Goal: Information Seeking & Learning: Learn about a topic

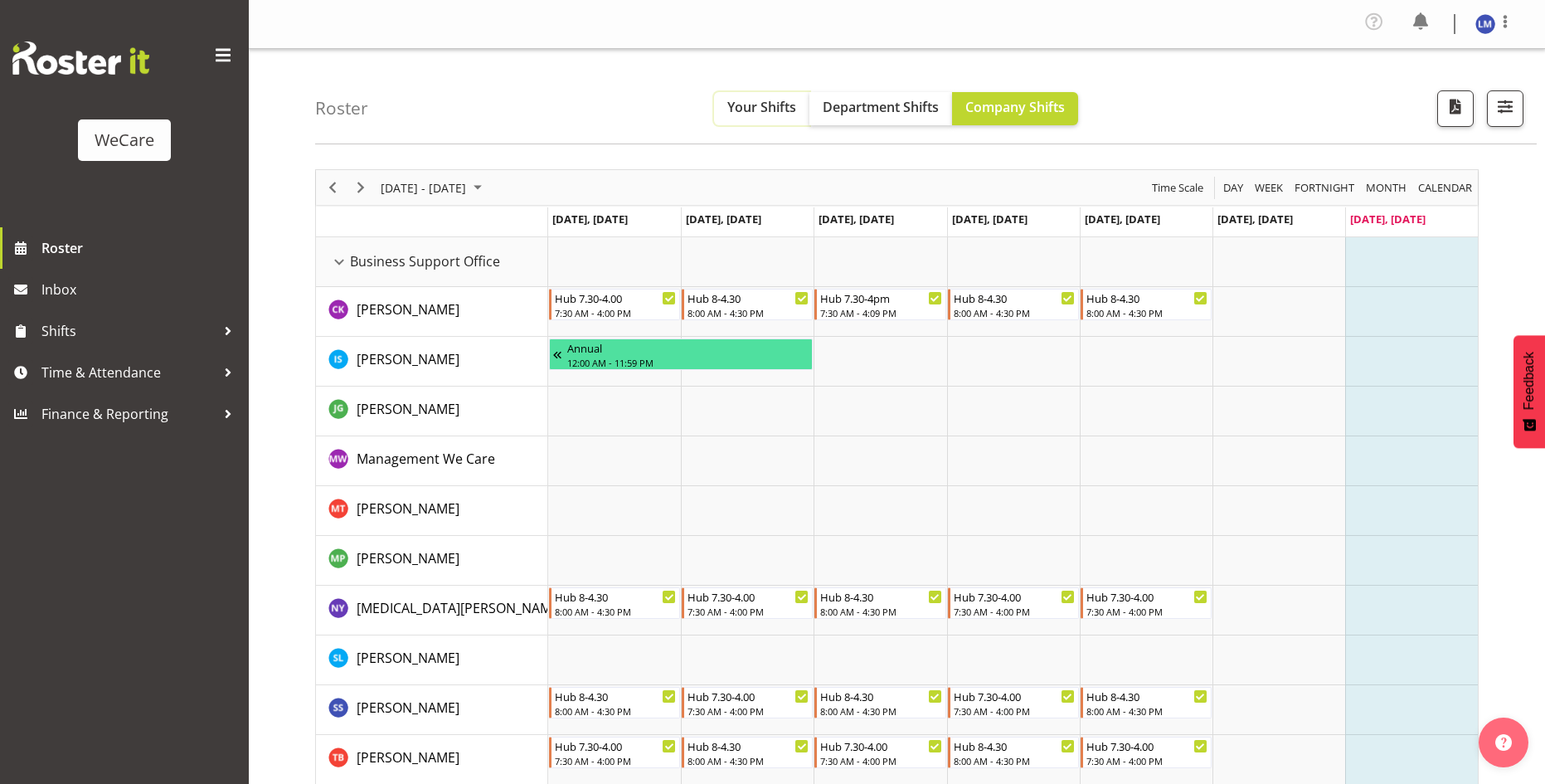
click at [782, 106] on span "Your Shifts" at bounding box center [761, 106] width 69 height 18
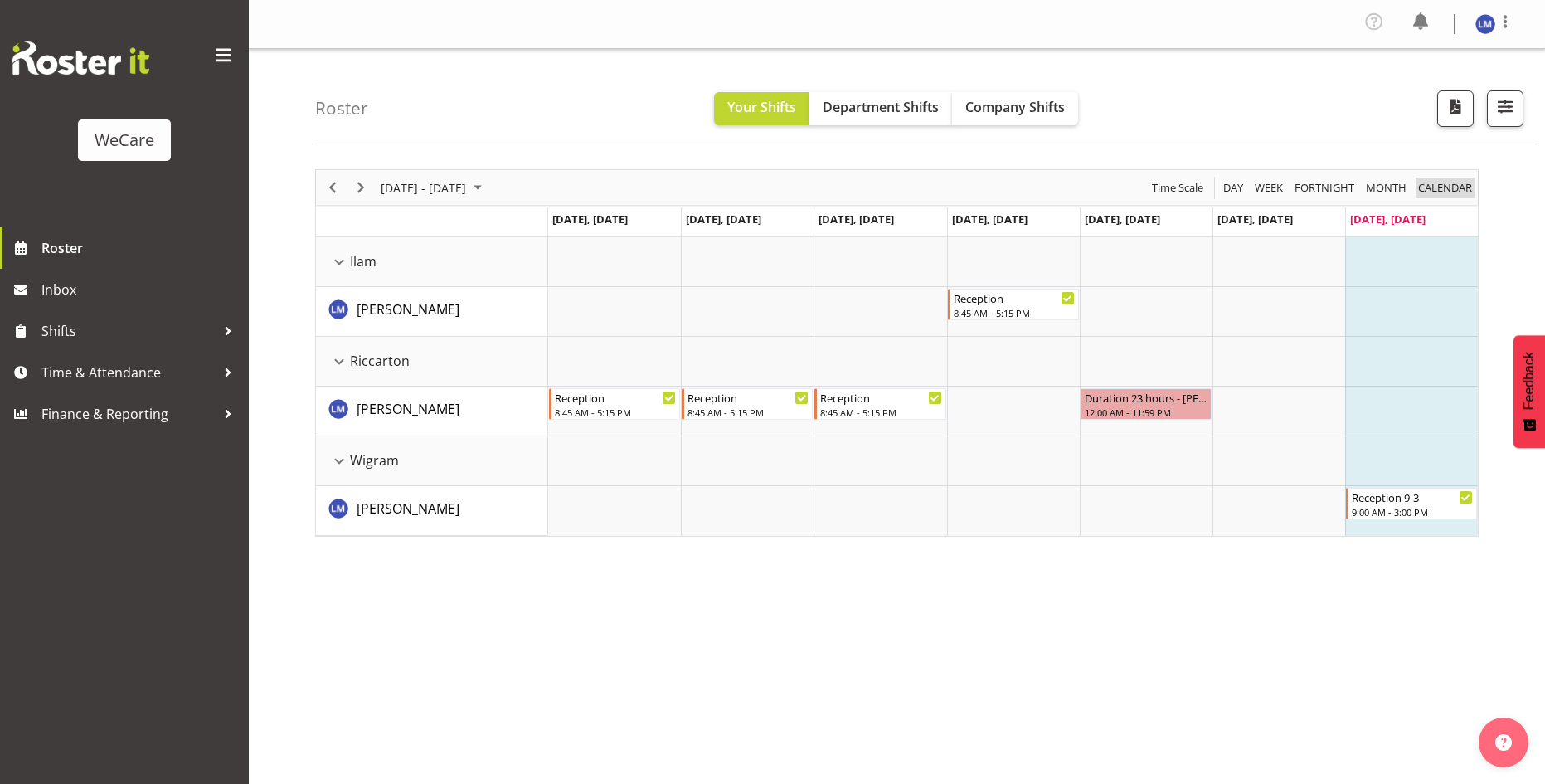
click at [1432, 193] on span "calendar" at bounding box center [1444, 188] width 57 height 20
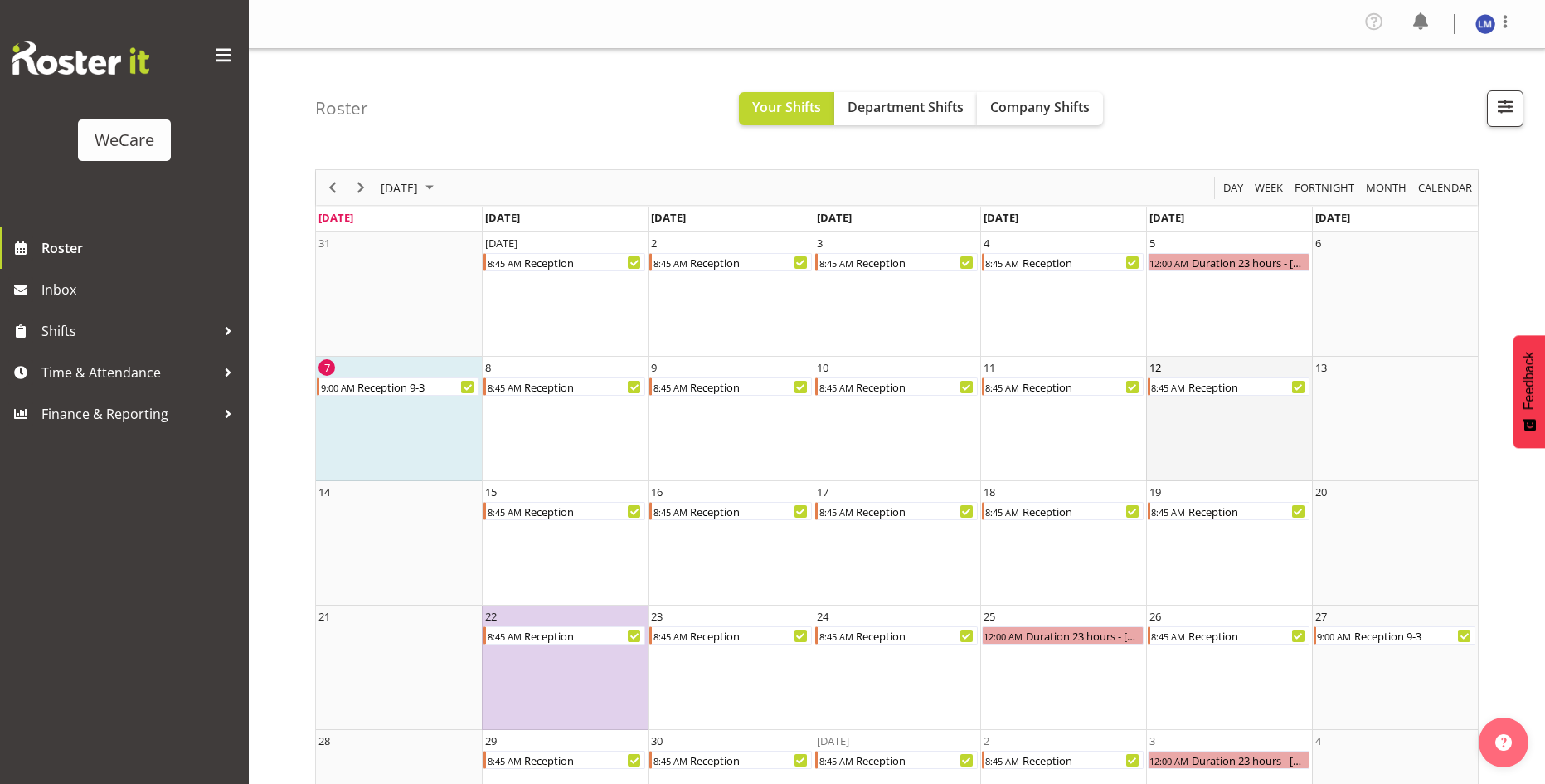
scroll to position [83, 0]
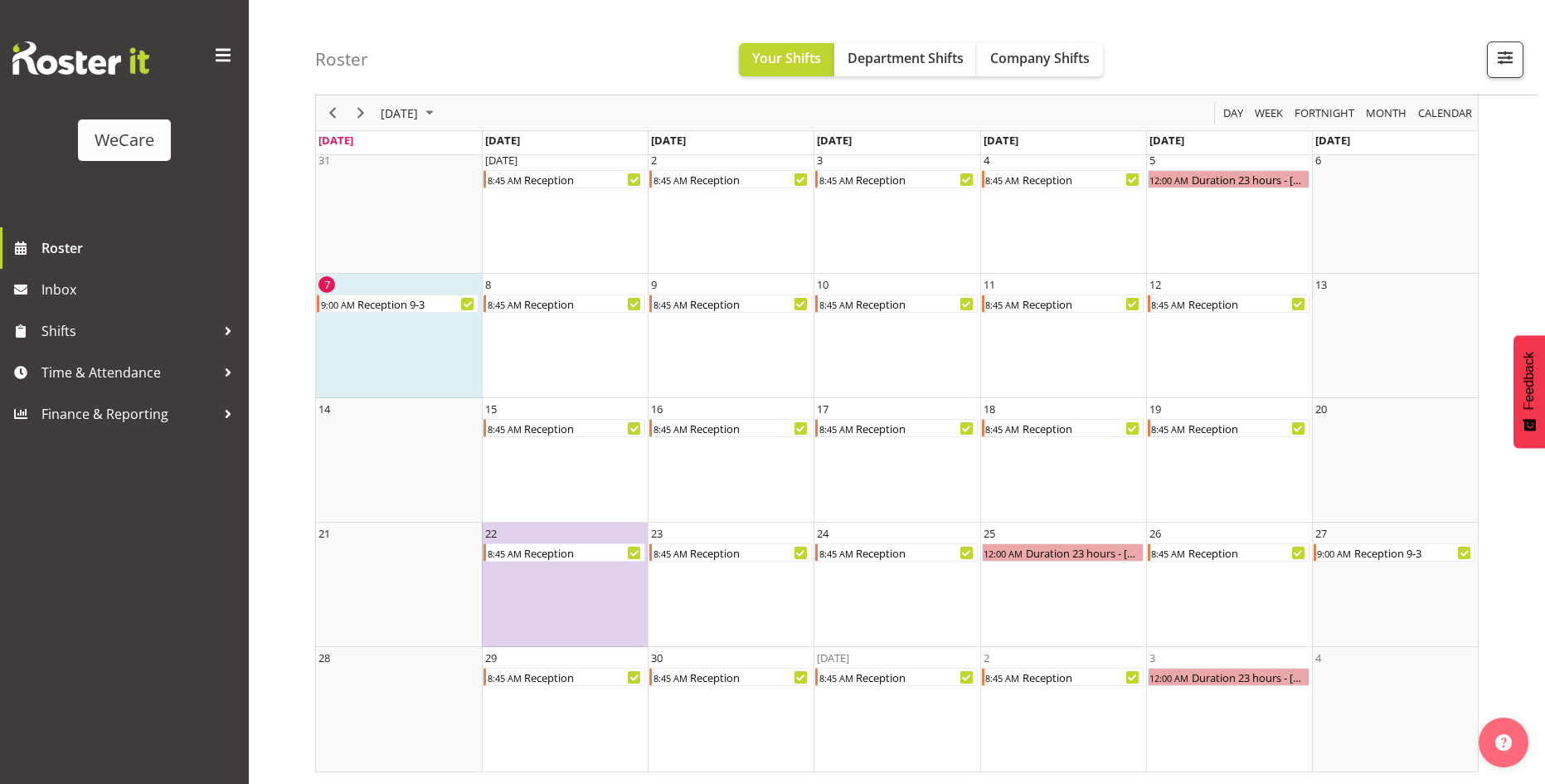
drag, startPoint x: 1196, startPoint y: 780, endPoint x: 1175, endPoint y: 779, distance: 21.0
drag, startPoint x: 1175, startPoint y: 779, endPoint x: 520, endPoint y: 87, distance: 952.8
click at [520, 87] on div "Roster Your Shifts Department Shifts Company Shifts All Locations Clear Busines…" at bounding box center [926, 47] width 1222 height 96
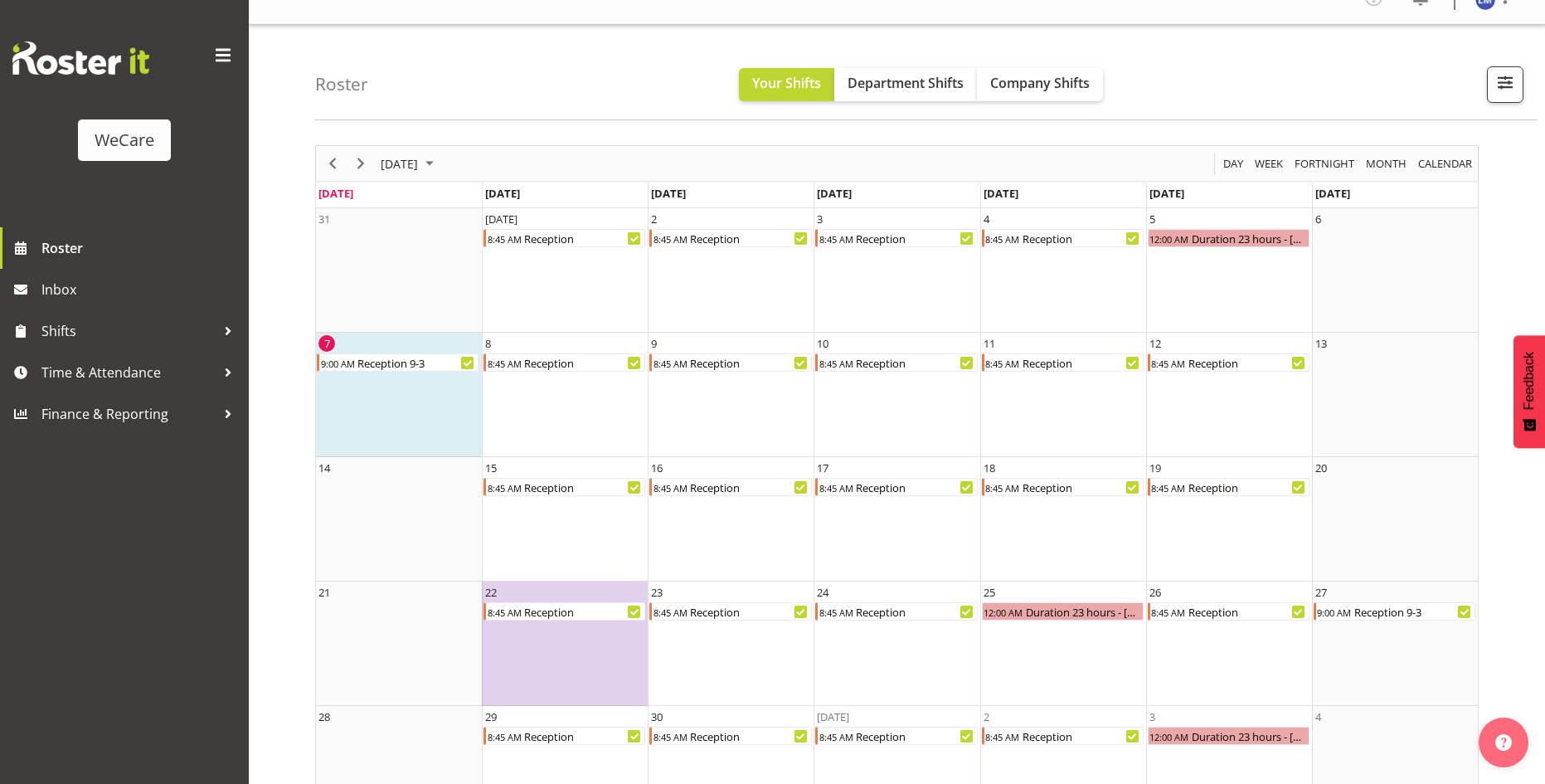
scroll to position [0, 0]
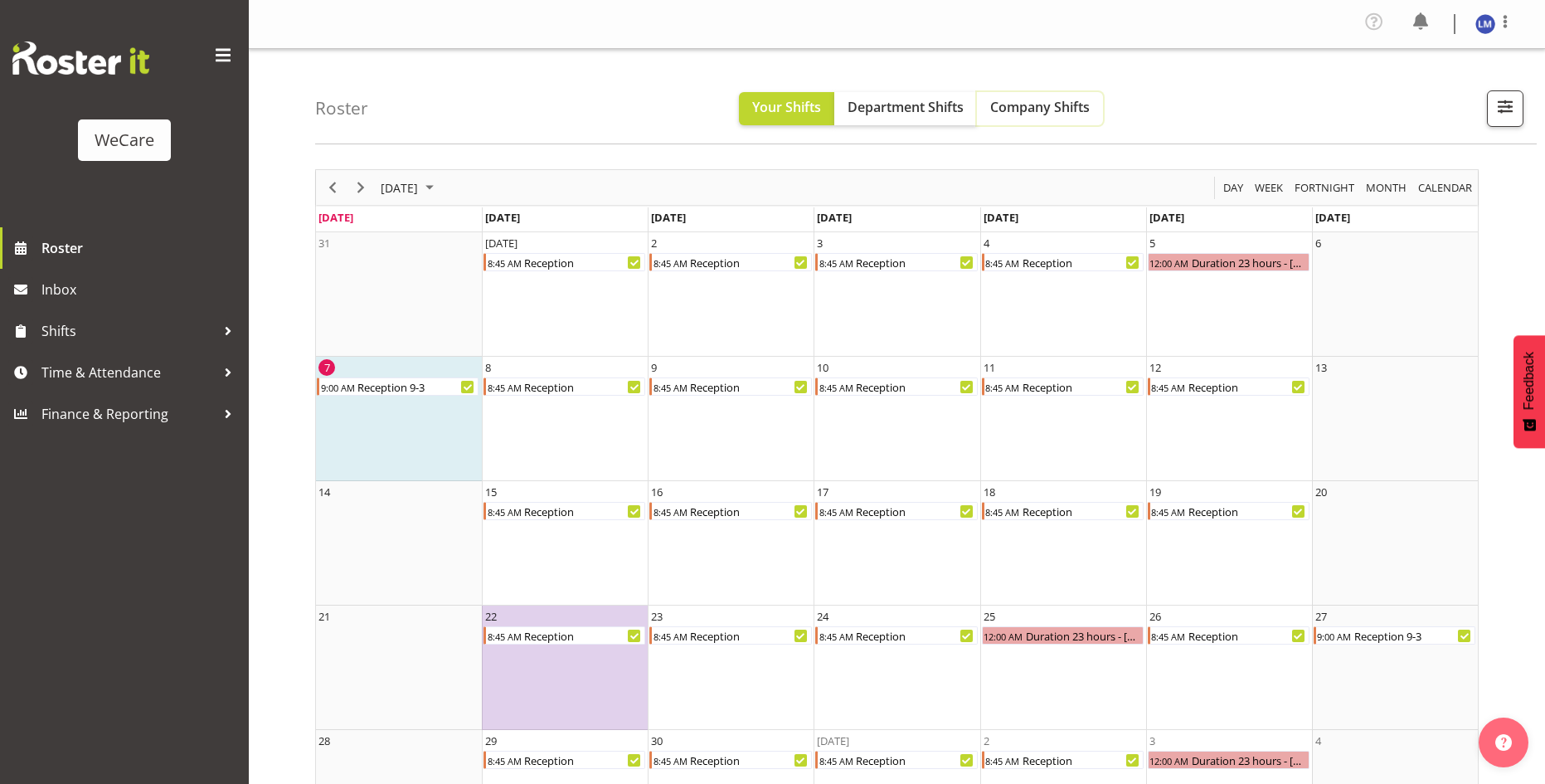
click at [1020, 104] on span "Company Shifts" at bounding box center [1039, 106] width 100 height 18
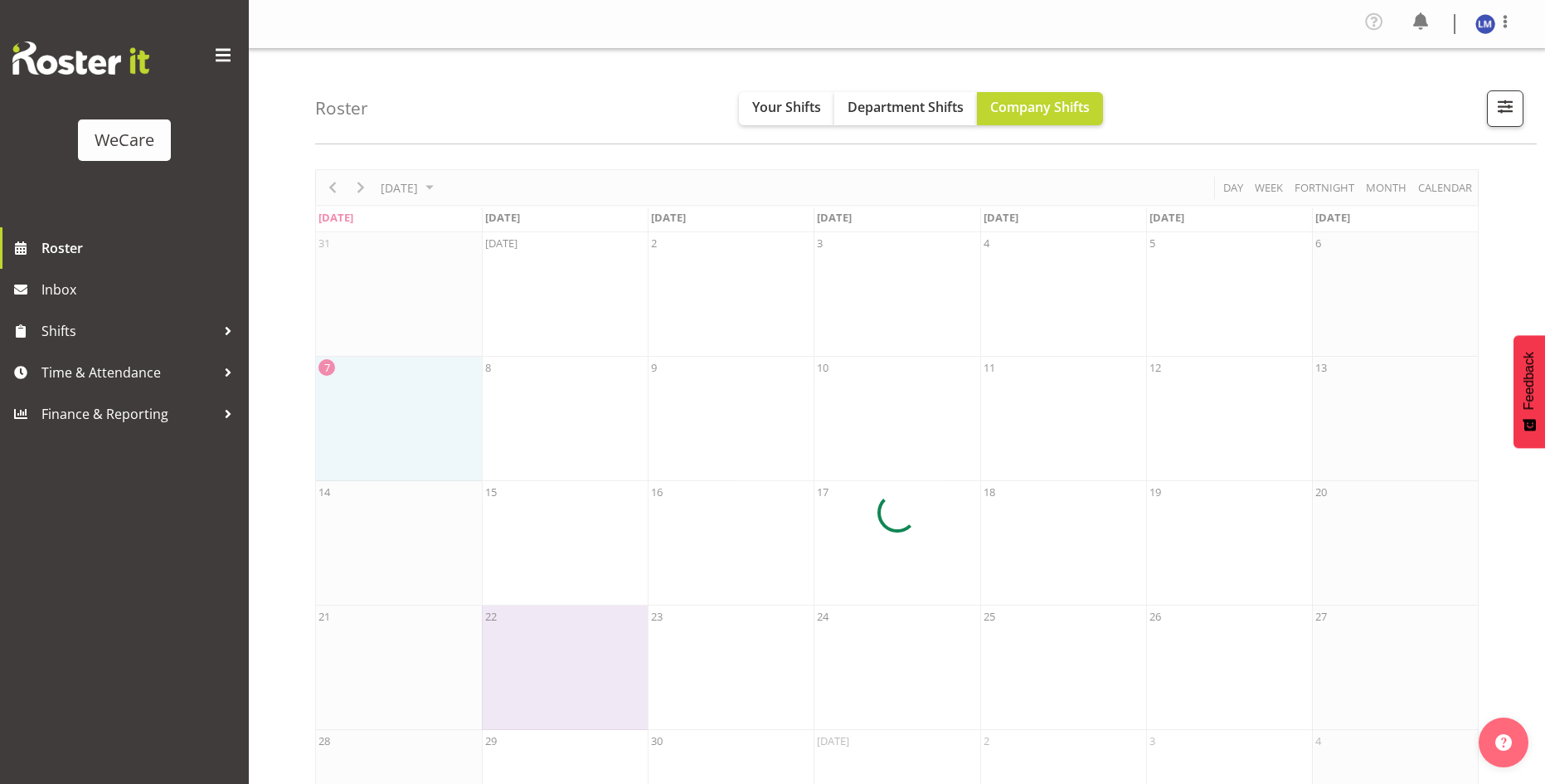
click at [1264, 187] on div at bounding box center [896, 511] width 1163 height 685
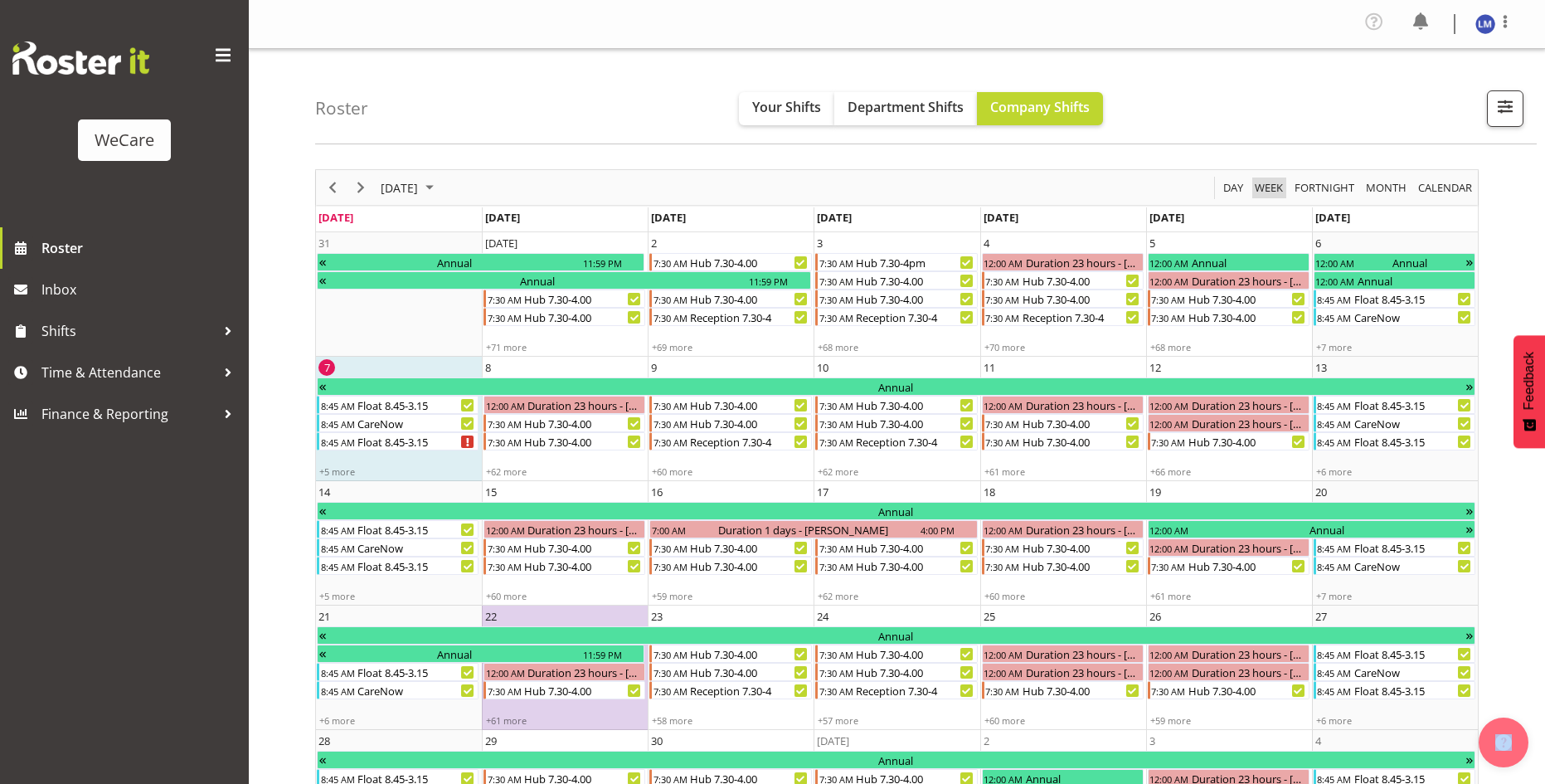
click at [1280, 181] on span "Week" at bounding box center [1268, 188] width 32 height 20
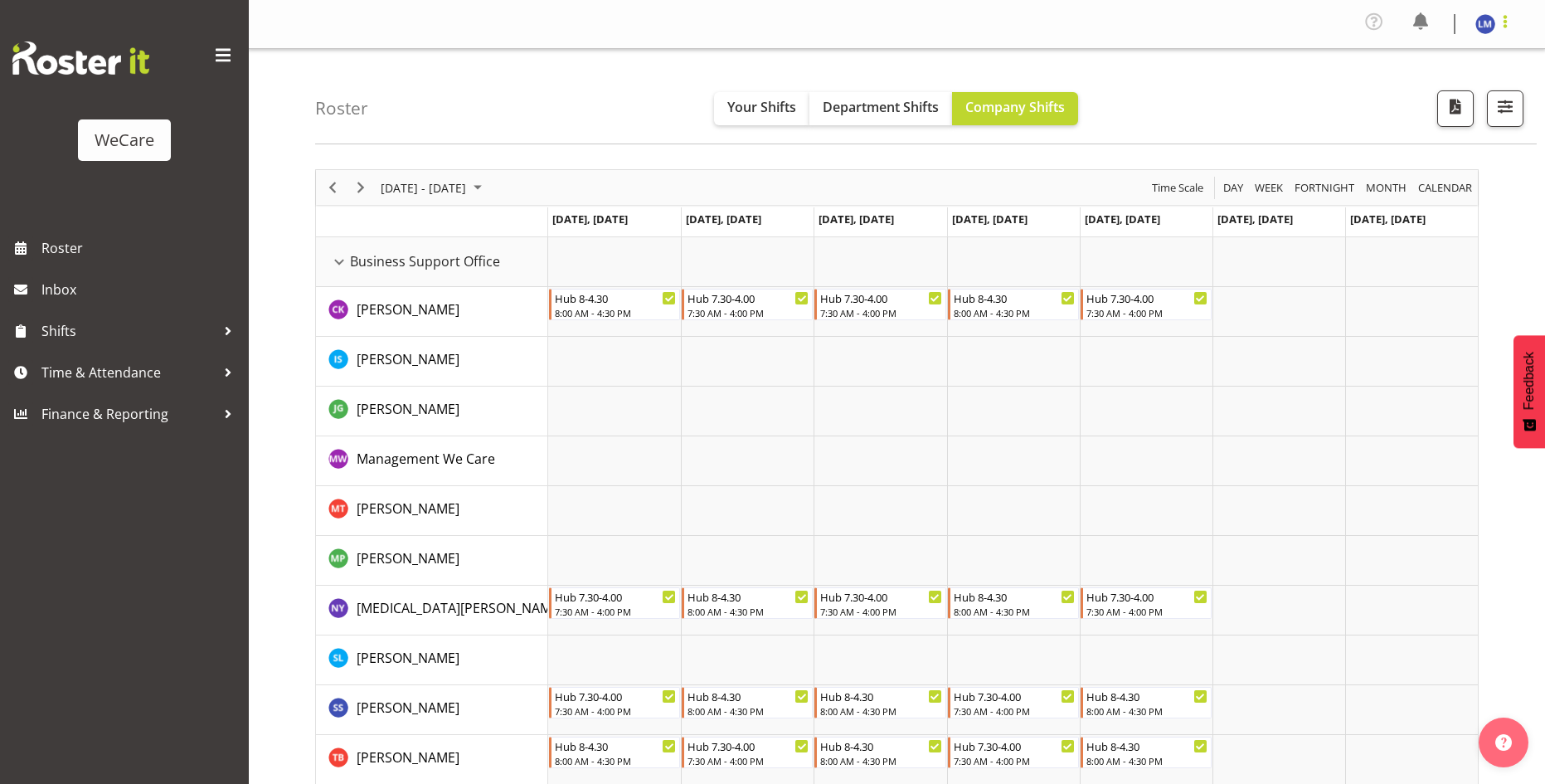
click at [1508, 26] on span at bounding box center [1505, 21] width 20 height 20
click at [1431, 96] on link "Log Out" at bounding box center [1435, 91] width 160 height 30
